Goal: Information Seeking & Learning: Learn about a topic

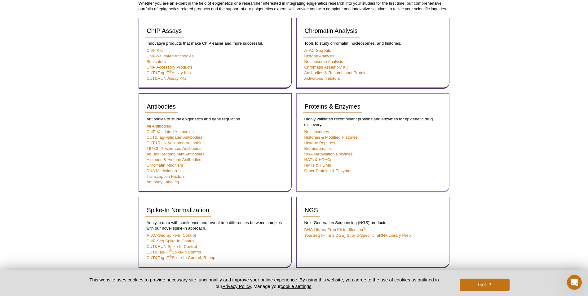
scroll to position [115, 0]
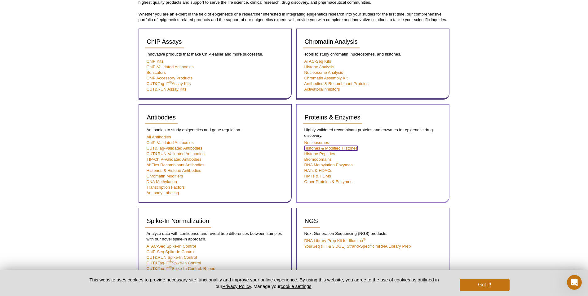
click at [319, 147] on link "Histones & Modified Histones" at bounding box center [330, 148] width 53 height 5
click at [486, 284] on button "Got it!" at bounding box center [485, 284] width 50 height 12
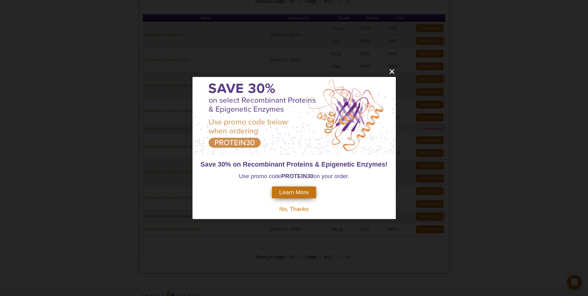
scroll to position [270, 0]
click at [394, 71] on icon "close" at bounding box center [392, 72] width 8 height 8
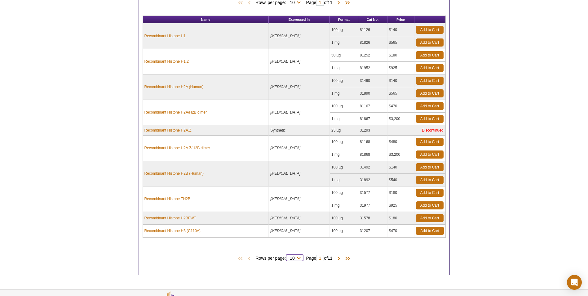
click at [297, 259] on select "10 25 50 100 All" at bounding box center [292, 259] width 13 height 6
select select "100"
click at [287, 256] on select "10 25 50 100 All" at bounding box center [292, 259] width 13 height 6
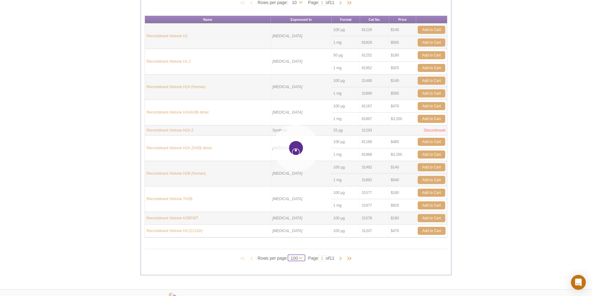
select select "100"
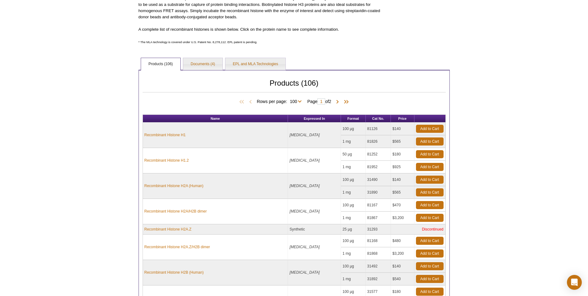
scroll to position [0, 0]
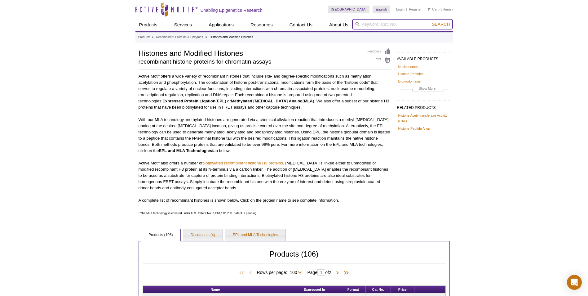
click at [374, 26] on input "search" at bounding box center [402, 24] width 101 height 11
type input "hdac"
click at [430, 21] on button "Search" at bounding box center [441, 24] width 22 height 6
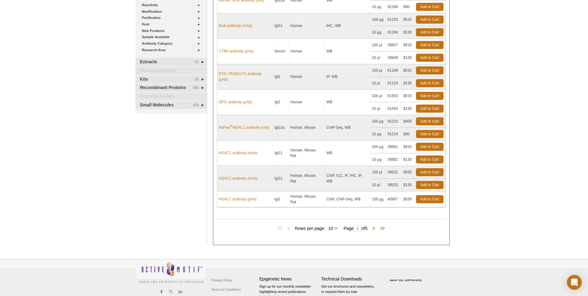
scroll to position [155, 0]
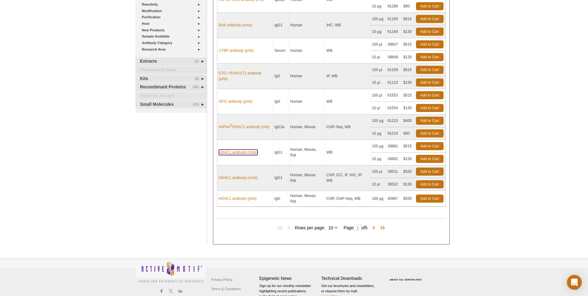
click at [235, 153] on link "HDAC1 antibody (mAb)" at bounding box center [238, 152] width 39 height 6
click at [335, 227] on select "10 25 All" at bounding box center [330, 229] width 11 height 6
select select "46"
click at [326, 226] on select "10 25 All" at bounding box center [330, 229] width 11 height 6
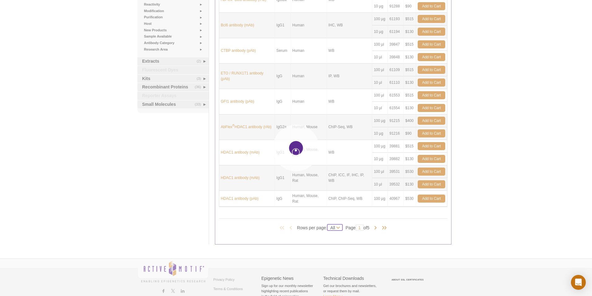
select select "46"
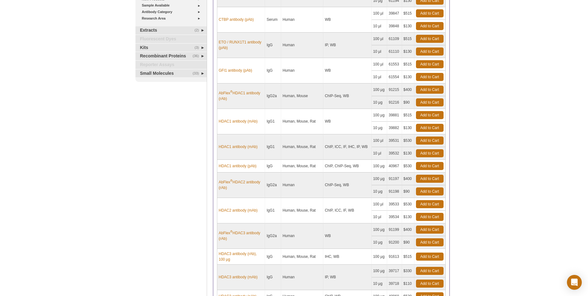
scroll to position [217, 0]
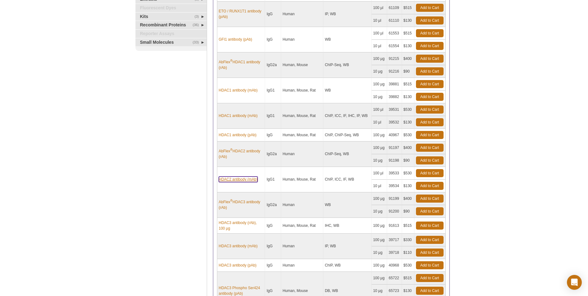
click at [248, 179] on link "HDAC2 antibody (mAb)" at bounding box center [238, 179] width 39 height 6
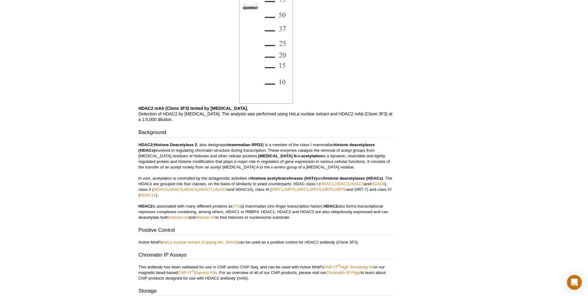
scroll to position [775, 0]
